Goal: Task Accomplishment & Management: Manage account settings

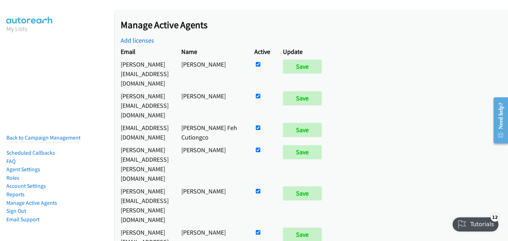
scroll to position [407, 0]
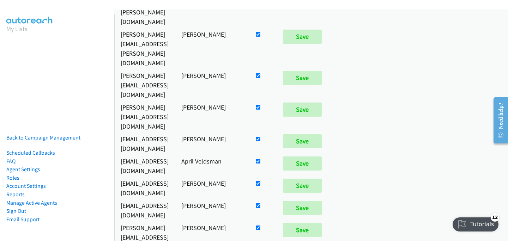
checkbox input "false"
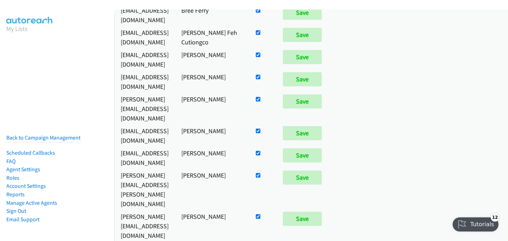
scroll to position [1332, 0]
checkbox input "true"
